Goal: Task Accomplishment & Management: Manage account settings

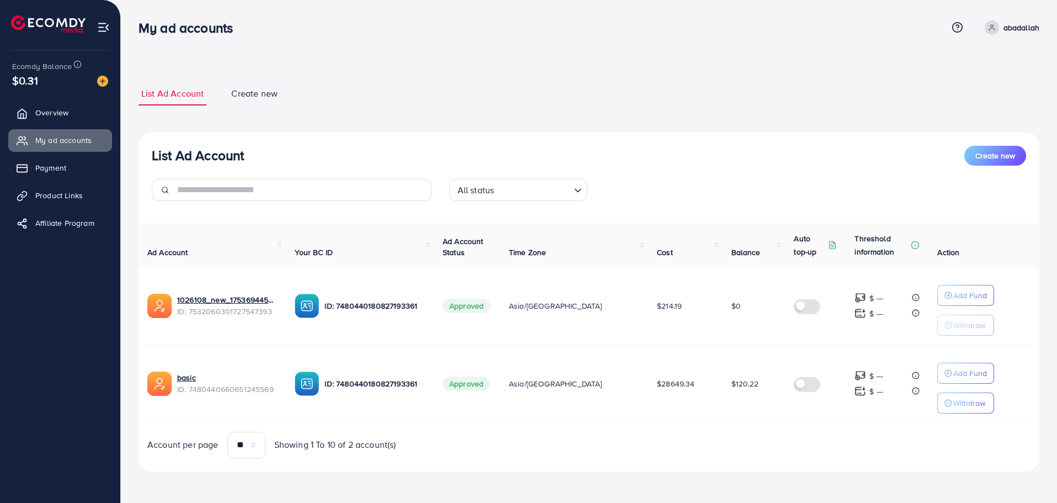
click at [738, 384] on span "$120.22" at bounding box center [746, 383] width 28 height 11
click at [738, 384] on span "$120.22" at bounding box center [747, 383] width 28 height 11
click at [738, 410] on td "$120.22" at bounding box center [755, 384] width 63 height 78
click at [644, 34] on div "My ad accounts" at bounding box center [545, 28] width 812 height 16
